Goal: Information Seeking & Learning: Learn about a topic

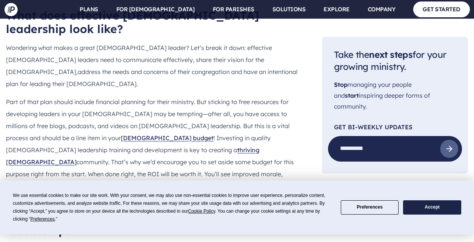
scroll to position [535, 0]
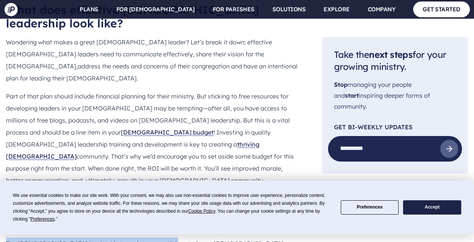
drag, startPoint x: 6, startPoint y: 153, endPoint x: 161, endPoint y: 165, distance: 154.9
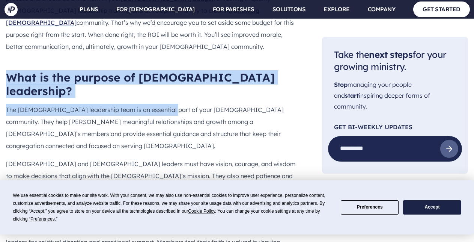
scroll to position [663, 0]
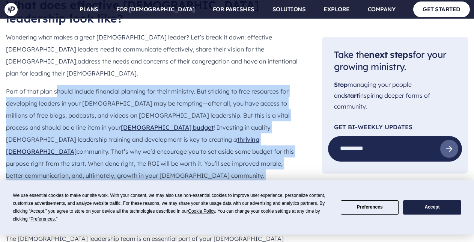
scroll to position [534, 0]
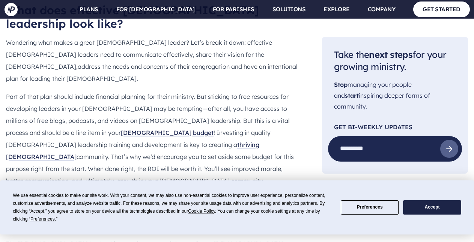
drag, startPoint x: 6, startPoint y: 26, endPoint x: 138, endPoint y: 140, distance: 174.6
click at [435, 208] on button "Accept" at bounding box center [432, 207] width 58 height 15
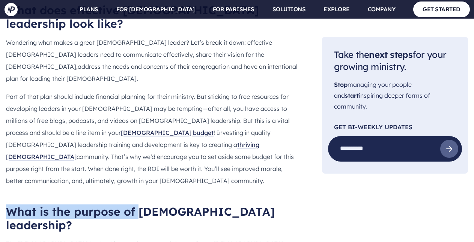
click at [14, 205] on h2 "What is the purpose of [DEMOGRAPHIC_DATA] leadership?" at bounding box center [152, 218] width 292 height 27
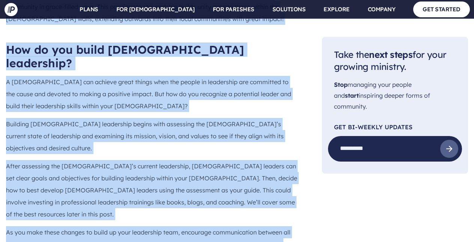
scroll to position [1013, 0]
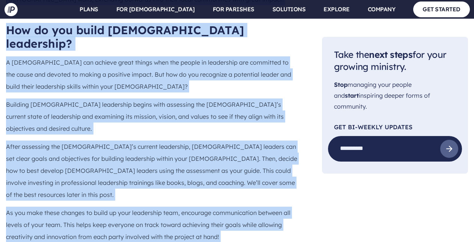
drag, startPoint x: 8, startPoint y: 152, endPoint x: 294, endPoint y: 160, distance: 285.9
copy div "Lore ip dol sitamet co adipis elitseddoe? Tem incidi utlaboreet dolo ma al enim…"
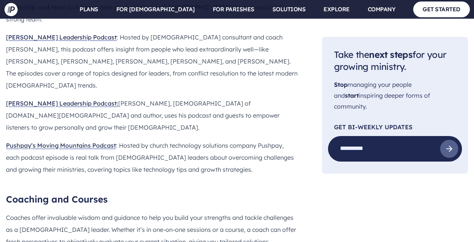
scroll to position [2326, 0]
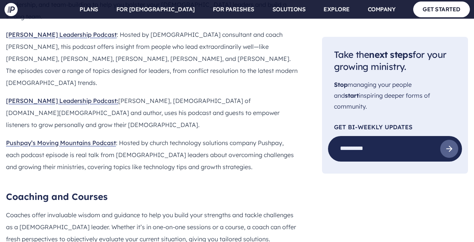
drag, startPoint x: 7, startPoint y: 139, endPoint x: 65, endPoint y: 218, distance: 98.6
copy div "Assessments Personality assessments help leaders gain insight into their leader…"
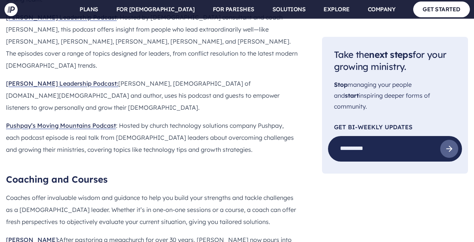
copy div "Assessments Personality assessments help leaders gain insight into their leader…"
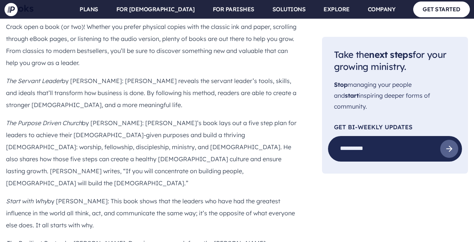
scroll to position [1594, 0]
